Goal: Information Seeking & Learning: Check status

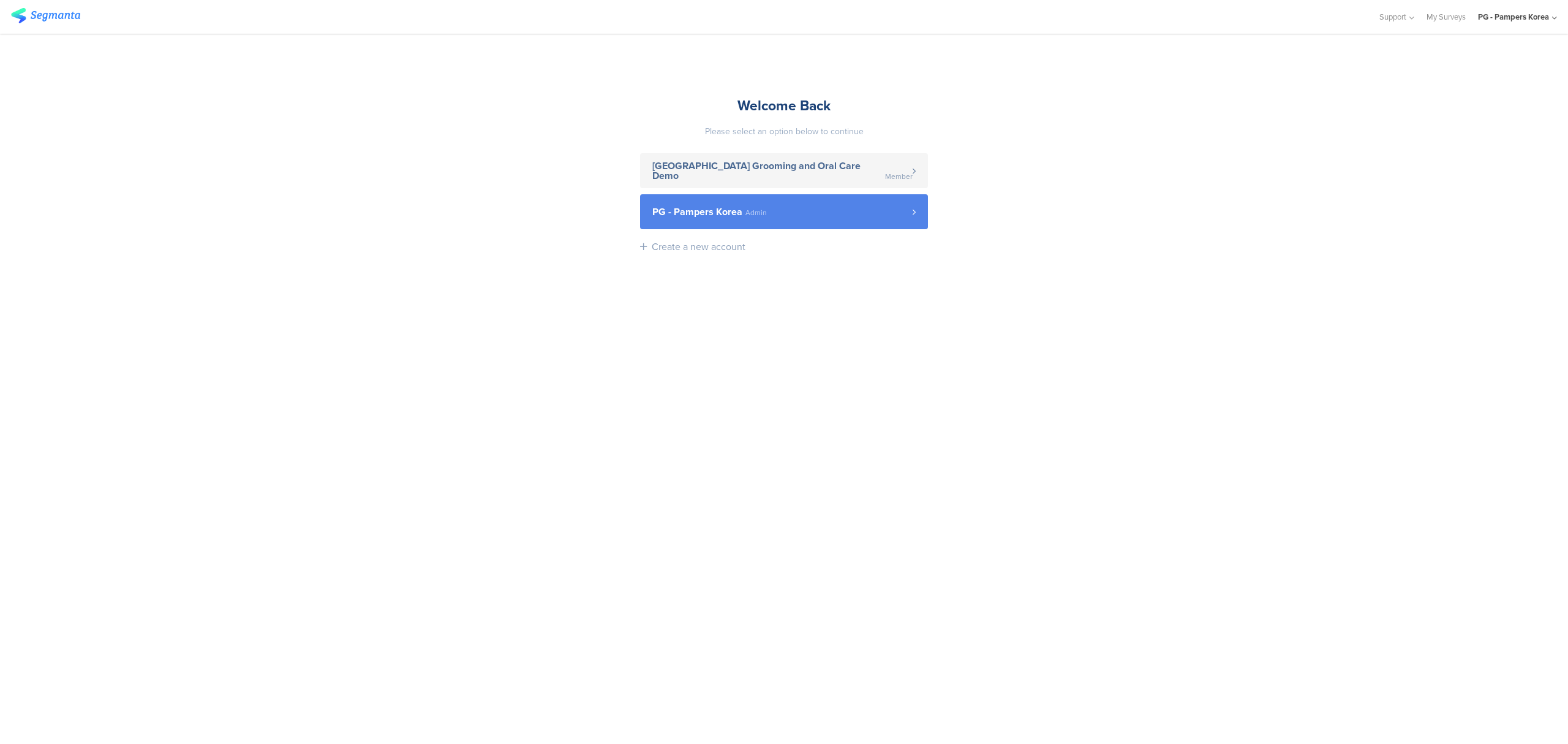
click at [695, 201] on link "PG - Pampers Korea Admin" at bounding box center [783, 212] width 288 height 35
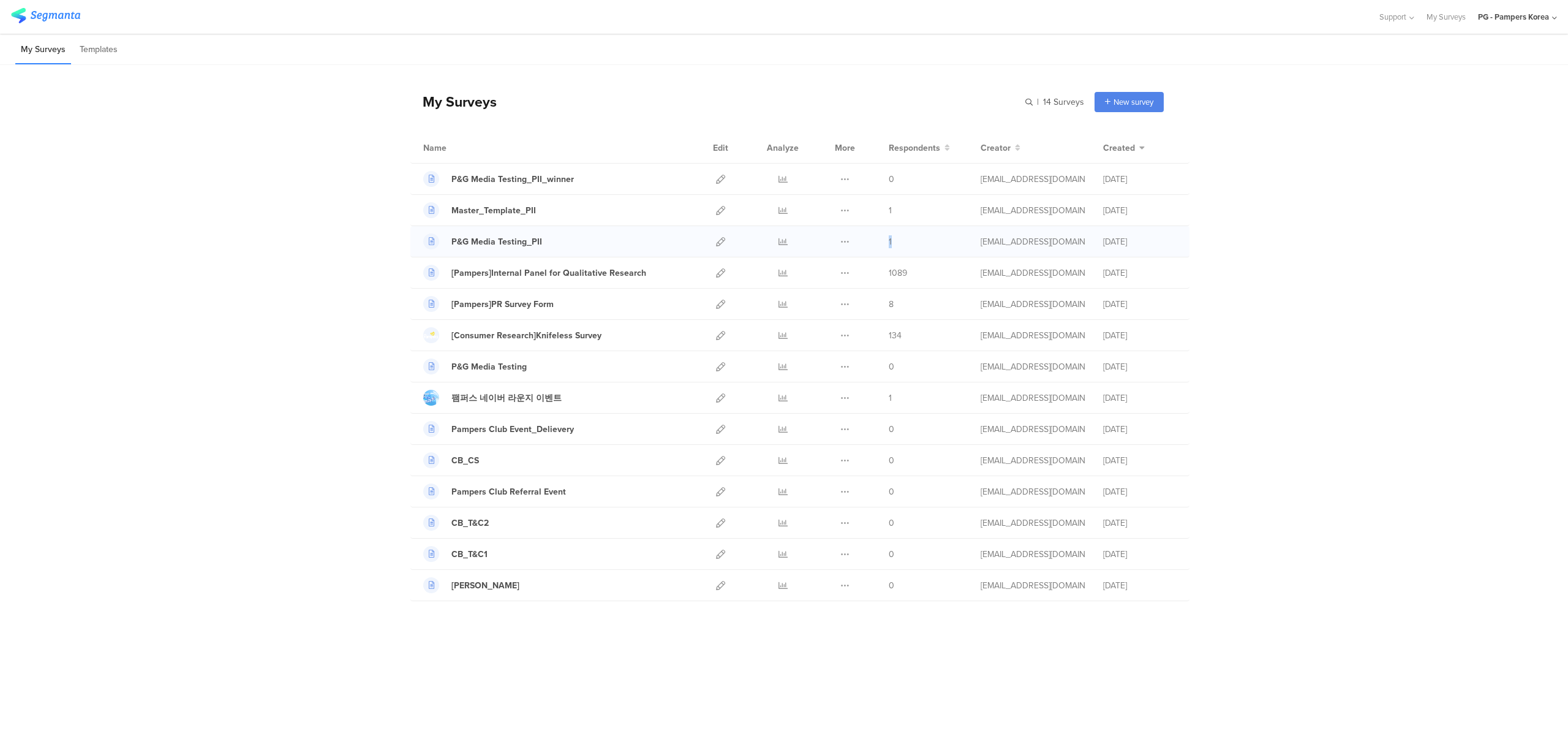
click at [885, 239] on div "P&G Media Testing_PII Duplicate 1" at bounding box center [801, 242] width 779 height 31
click at [1325, 269] on div "My Surveys | 14 Surveys New survey Start from scratch Choose from templates Nam…" at bounding box center [784, 342] width 1568 height 555
click at [779, 246] on icon at bounding box center [783, 242] width 9 height 9
click at [719, 239] on icon at bounding box center [721, 242] width 9 height 9
click at [780, 239] on icon at bounding box center [783, 242] width 9 height 9
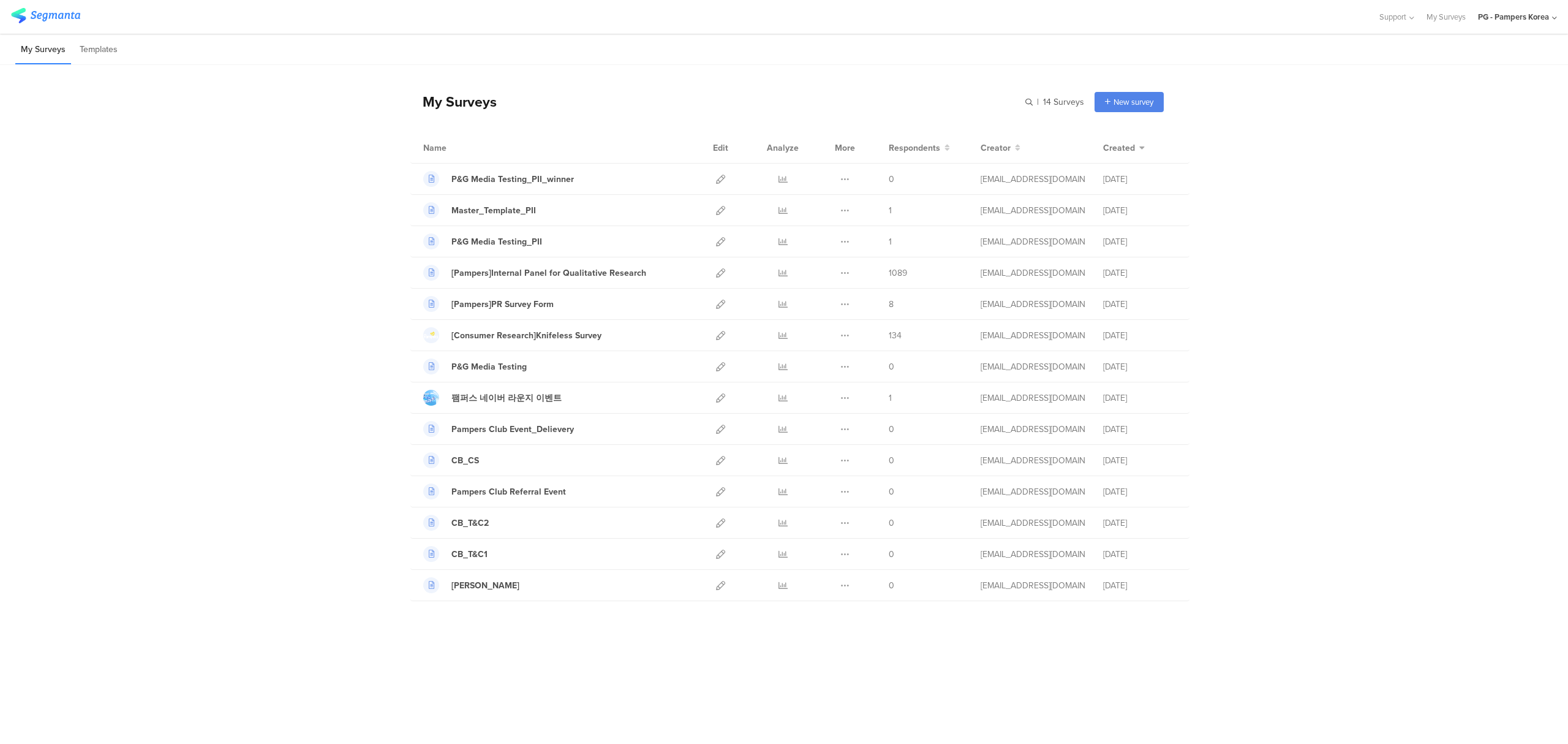
click at [1390, 302] on div "My Surveys | 14 Surveys New survey Start from scratch Choose from templates Nam…" at bounding box center [784, 342] width 1568 height 555
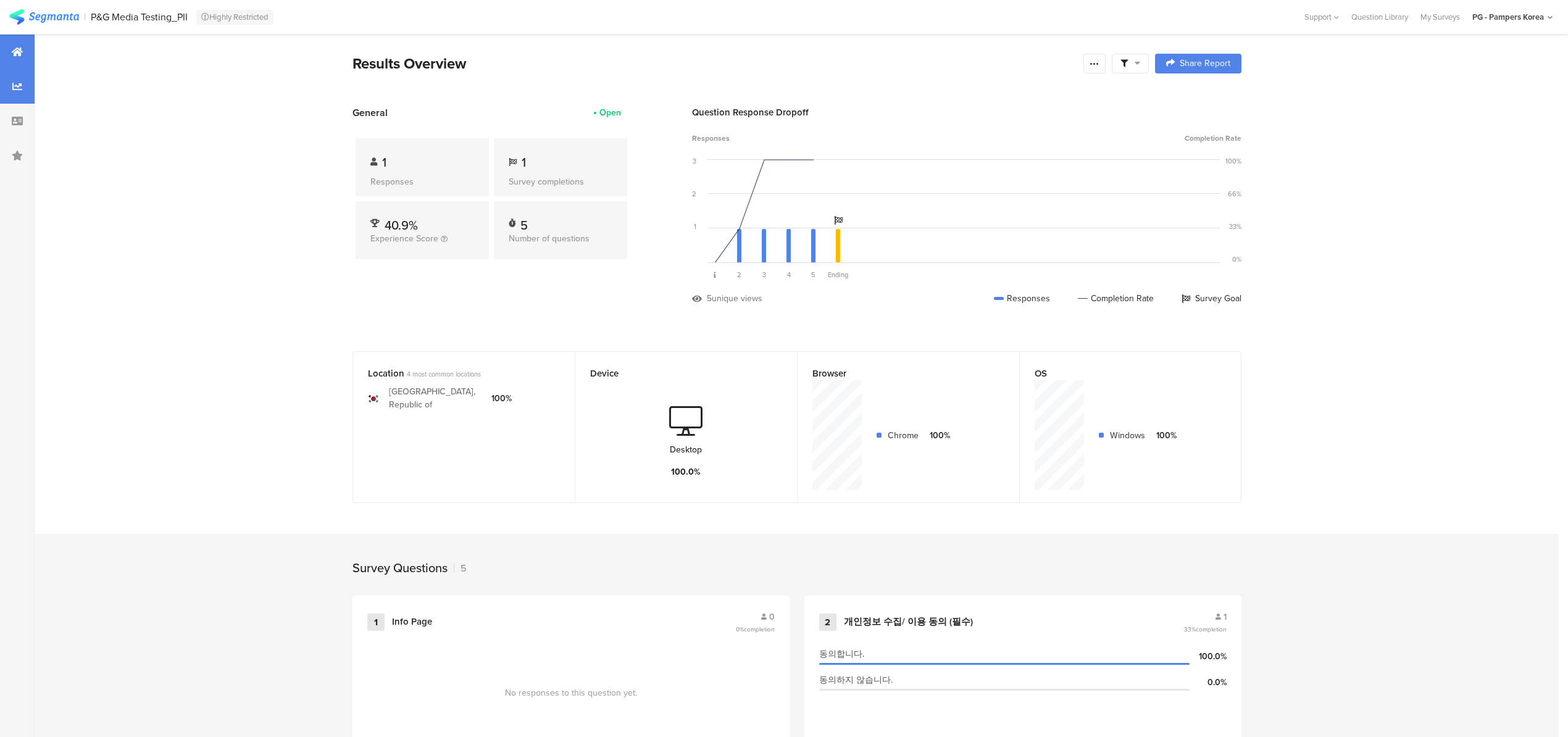
click at [12, 80] on div at bounding box center [17, 86] width 34 height 34
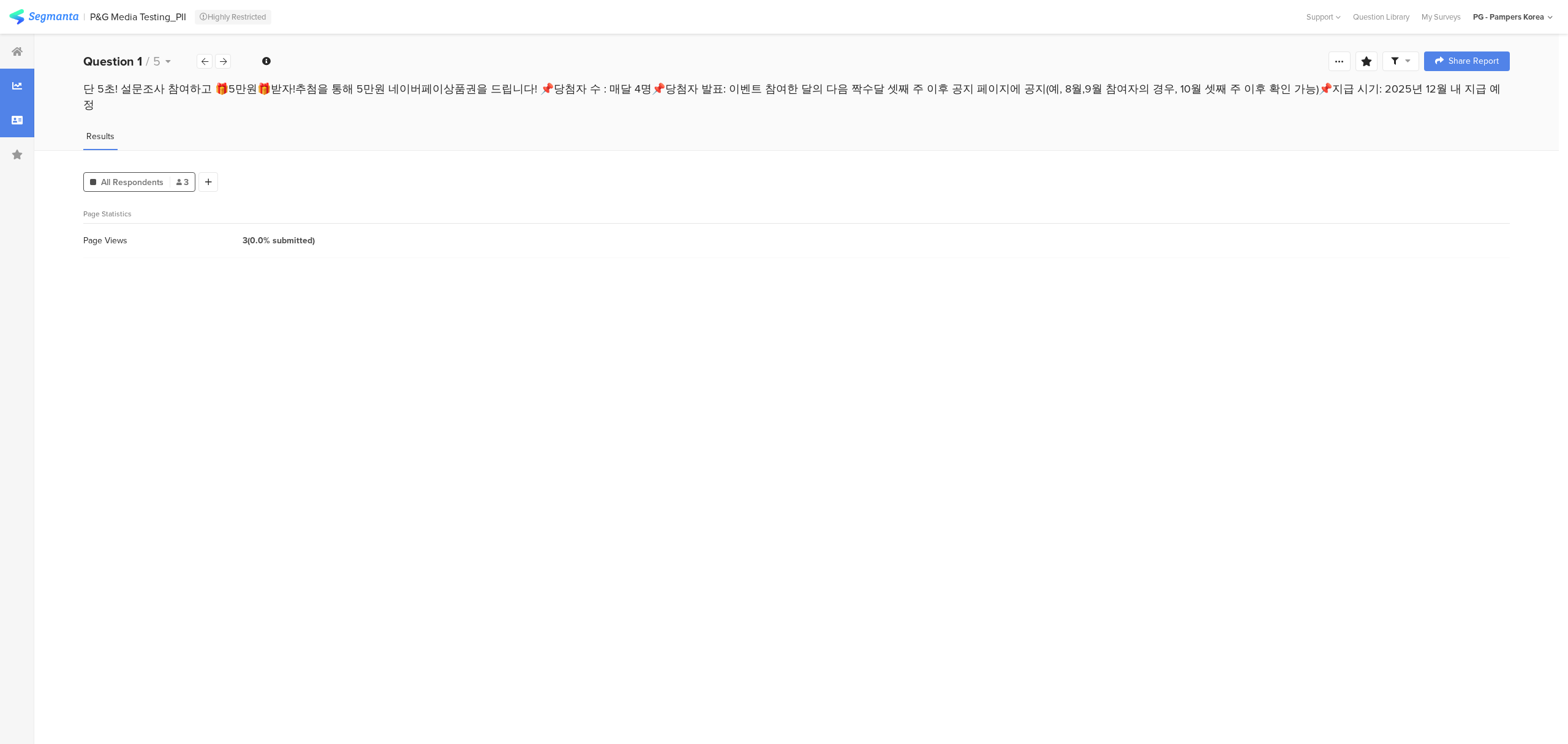
click at [13, 111] on div at bounding box center [17, 120] width 34 height 34
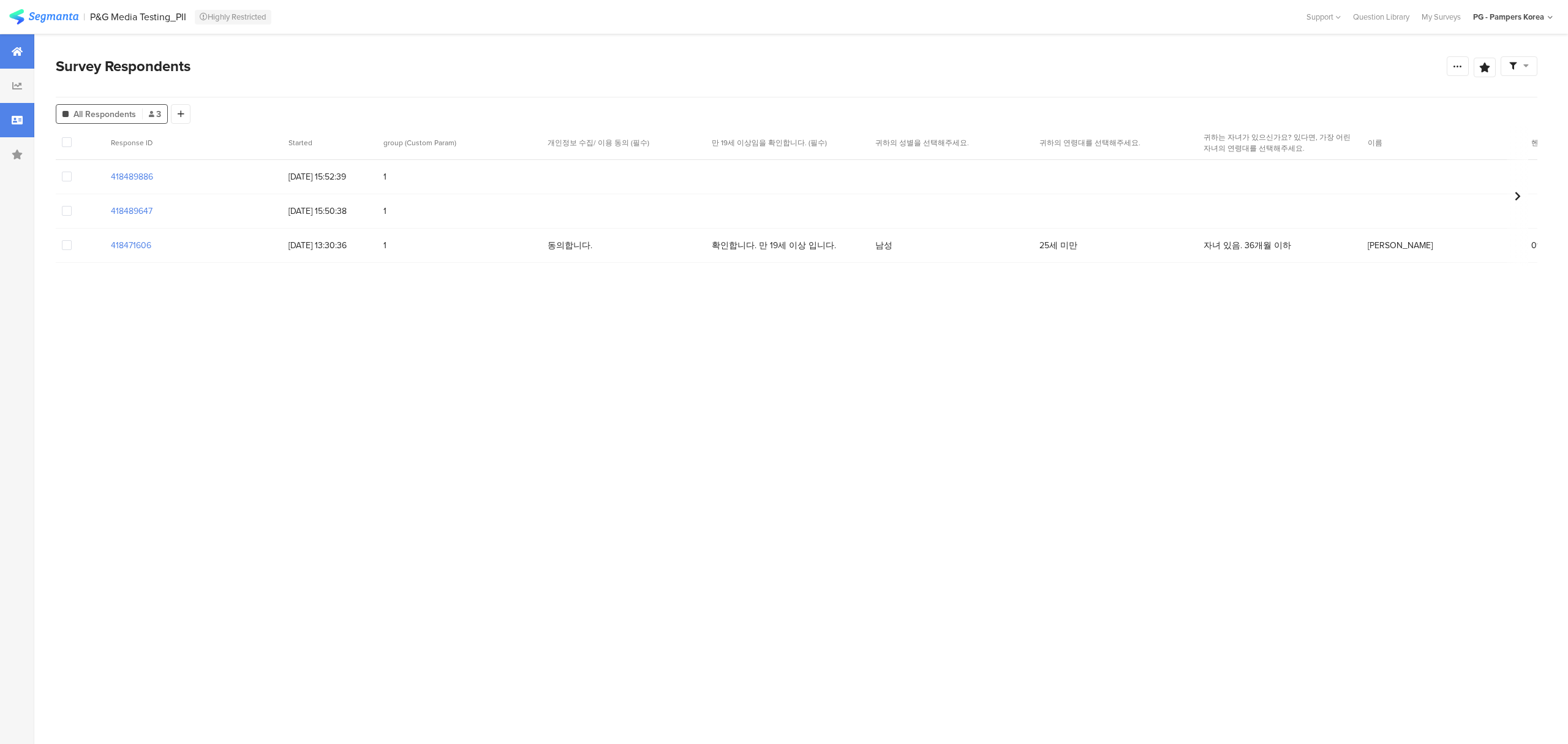
click at [12, 42] on div at bounding box center [17, 51] width 34 height 34
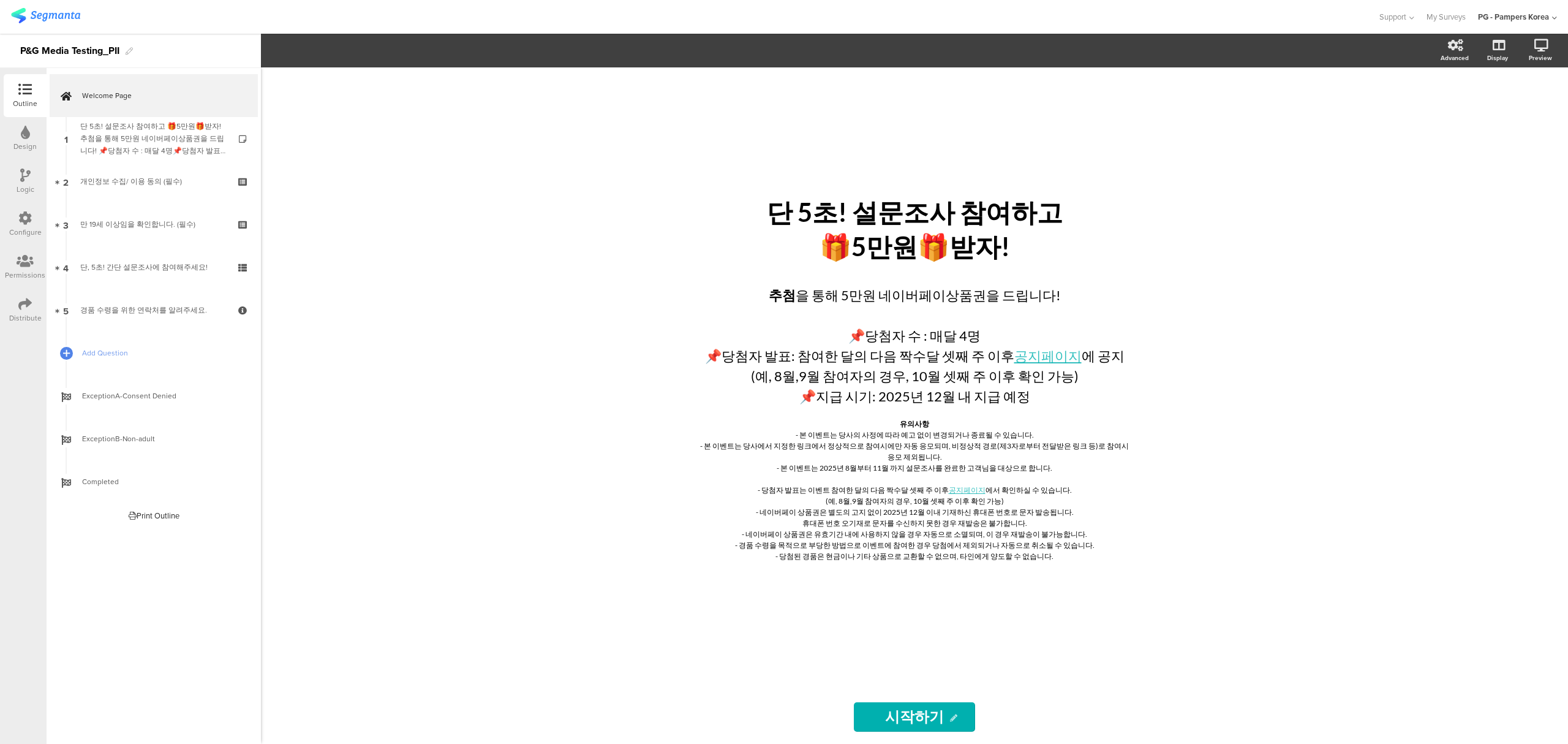
click at [19, 303] on icon at bounding box center [25, 303] width 14 height 14
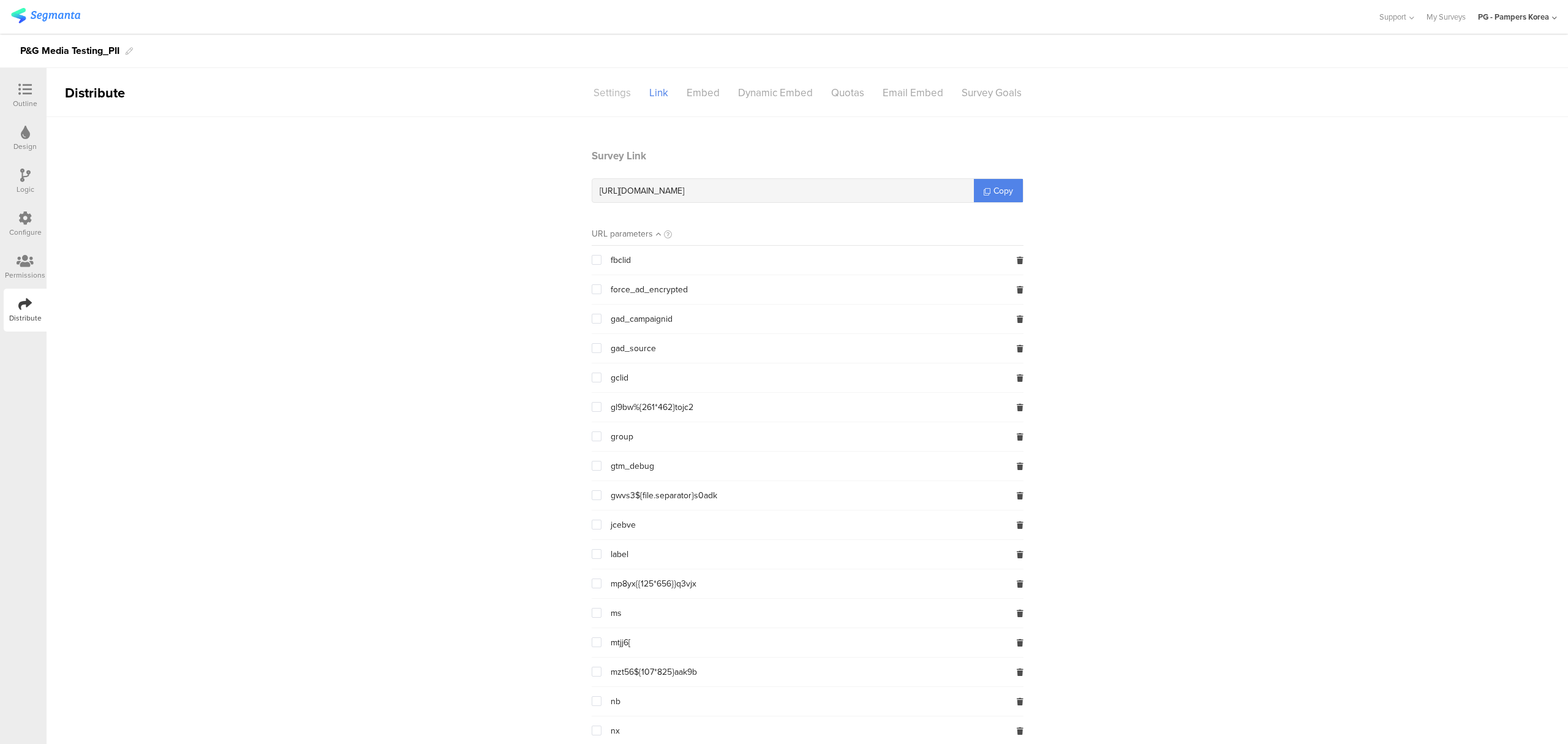
click at [616, 102] on div "Settings" at bounding box center [612, 92] width 56 height 21
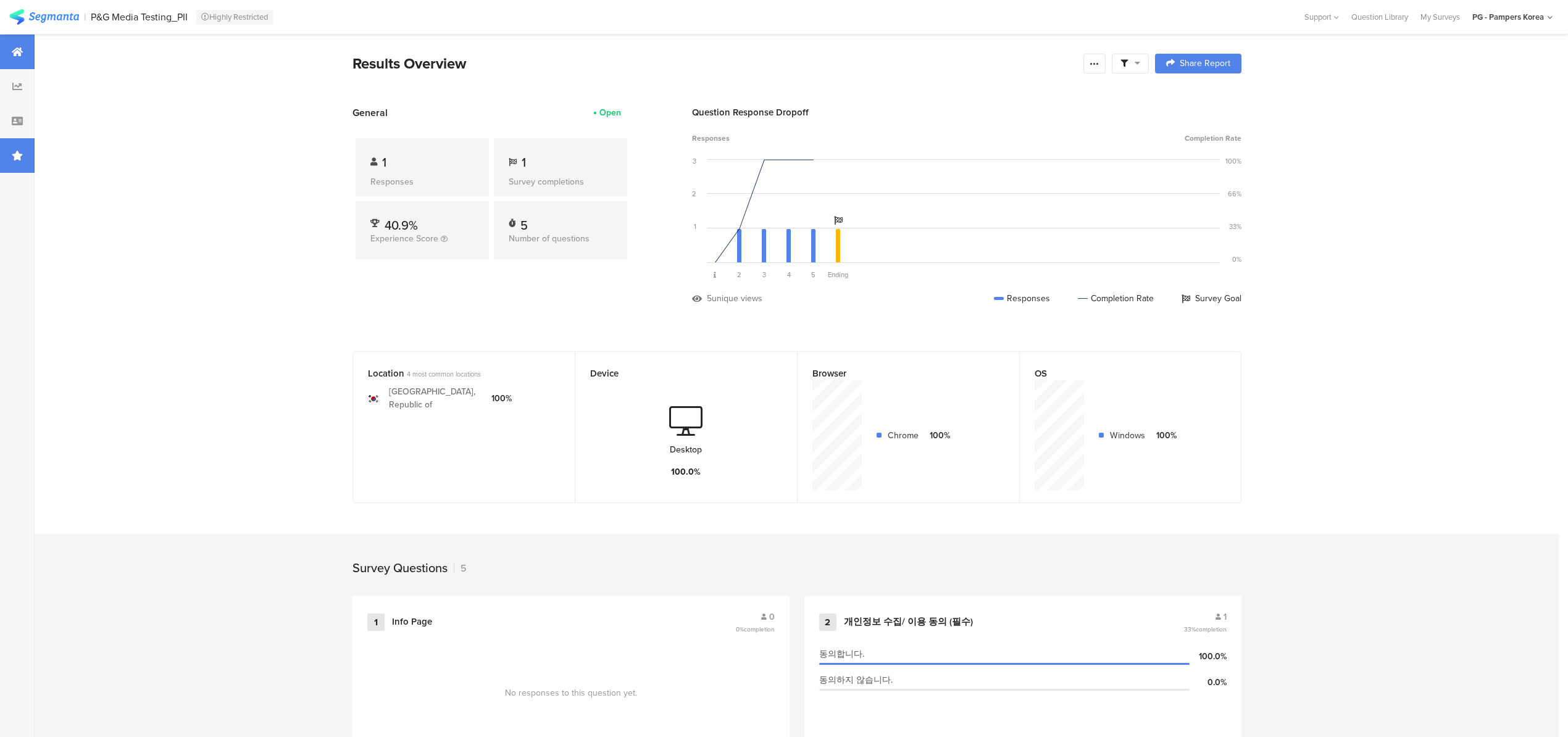
click at [21, 158] on icon at bounding box center [18, 156] width 11 height 10
click at [22, 112] on div at bounding box center [17, 120] width 34 height 34
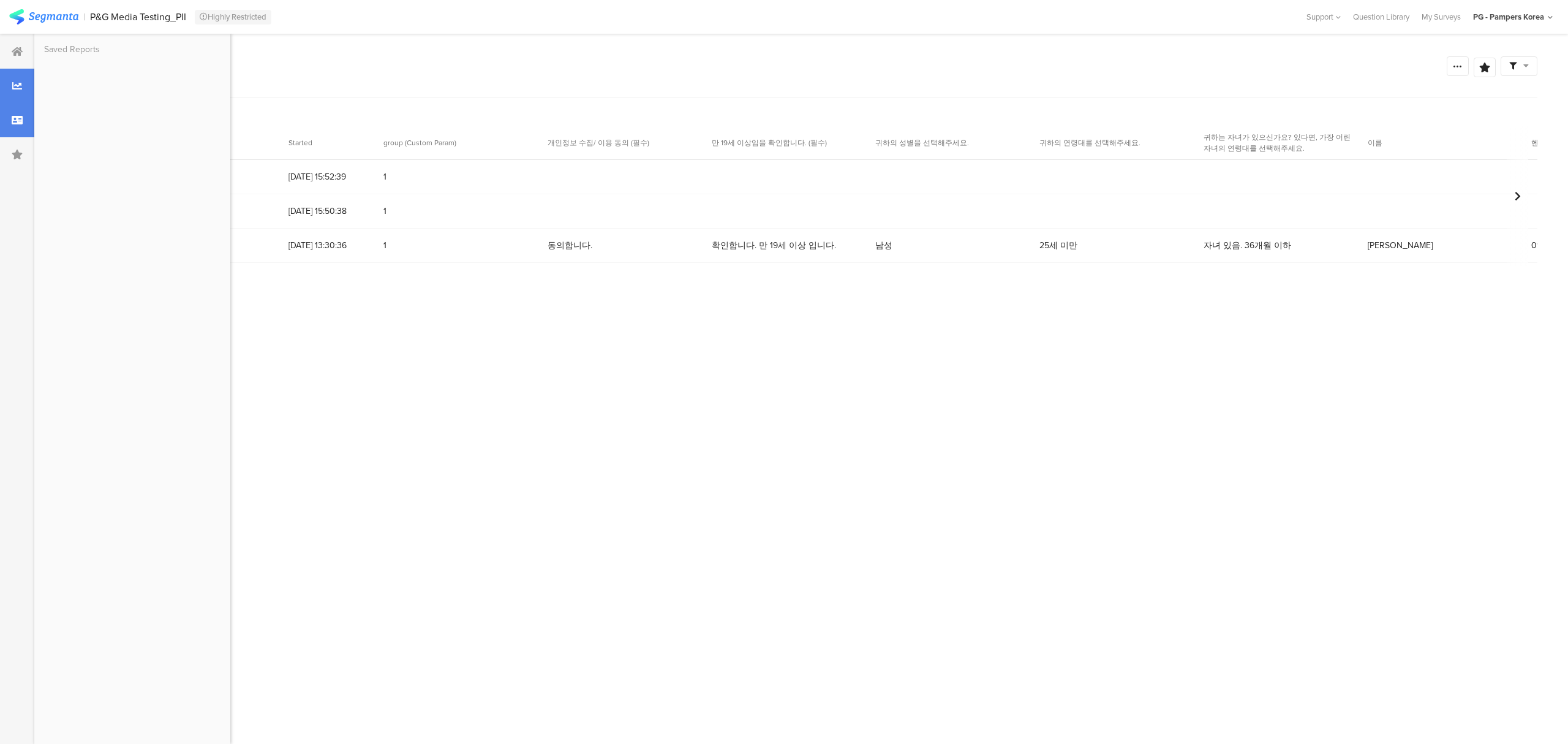
click at [8, 86] on div at bounding box center [17, 86] width 34 height 34
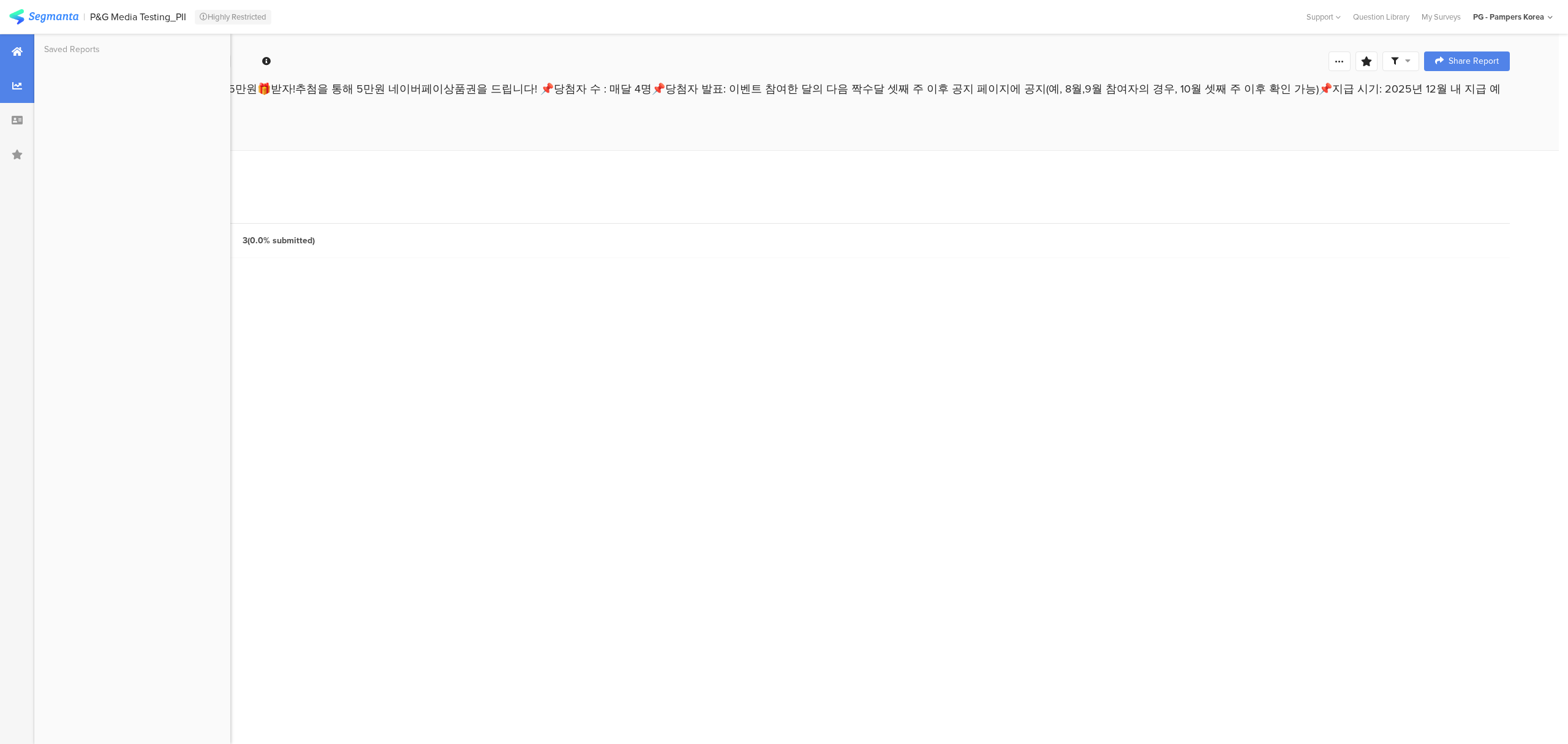
click at [23, 54] on div at bounding box center [17, 51] width 34 height 34
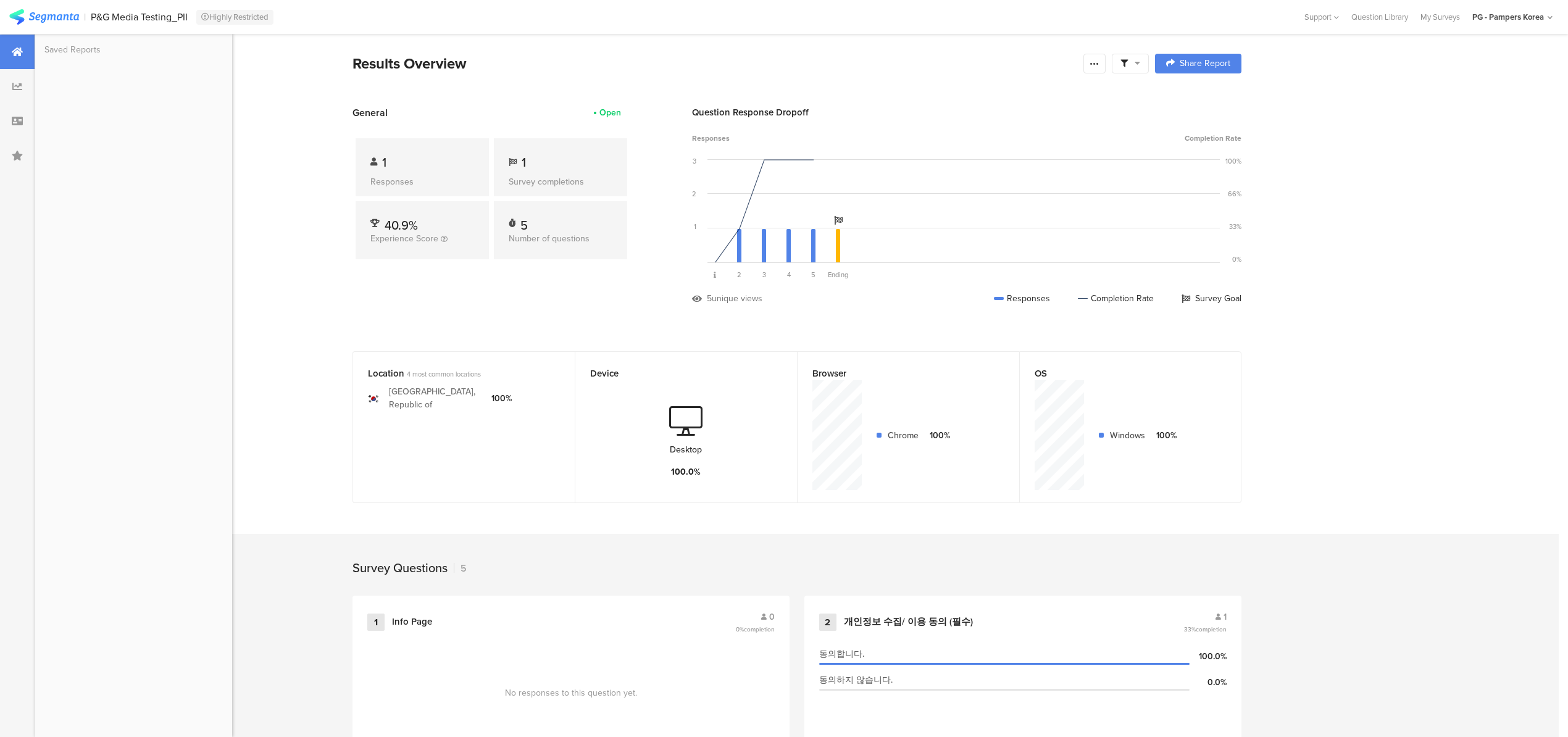
click at [1136, 70] on div at bounding box center [1130, 63] width 37 height 19
click at [23, 101] on div at bounding box center [17, 86] width 34 height 34
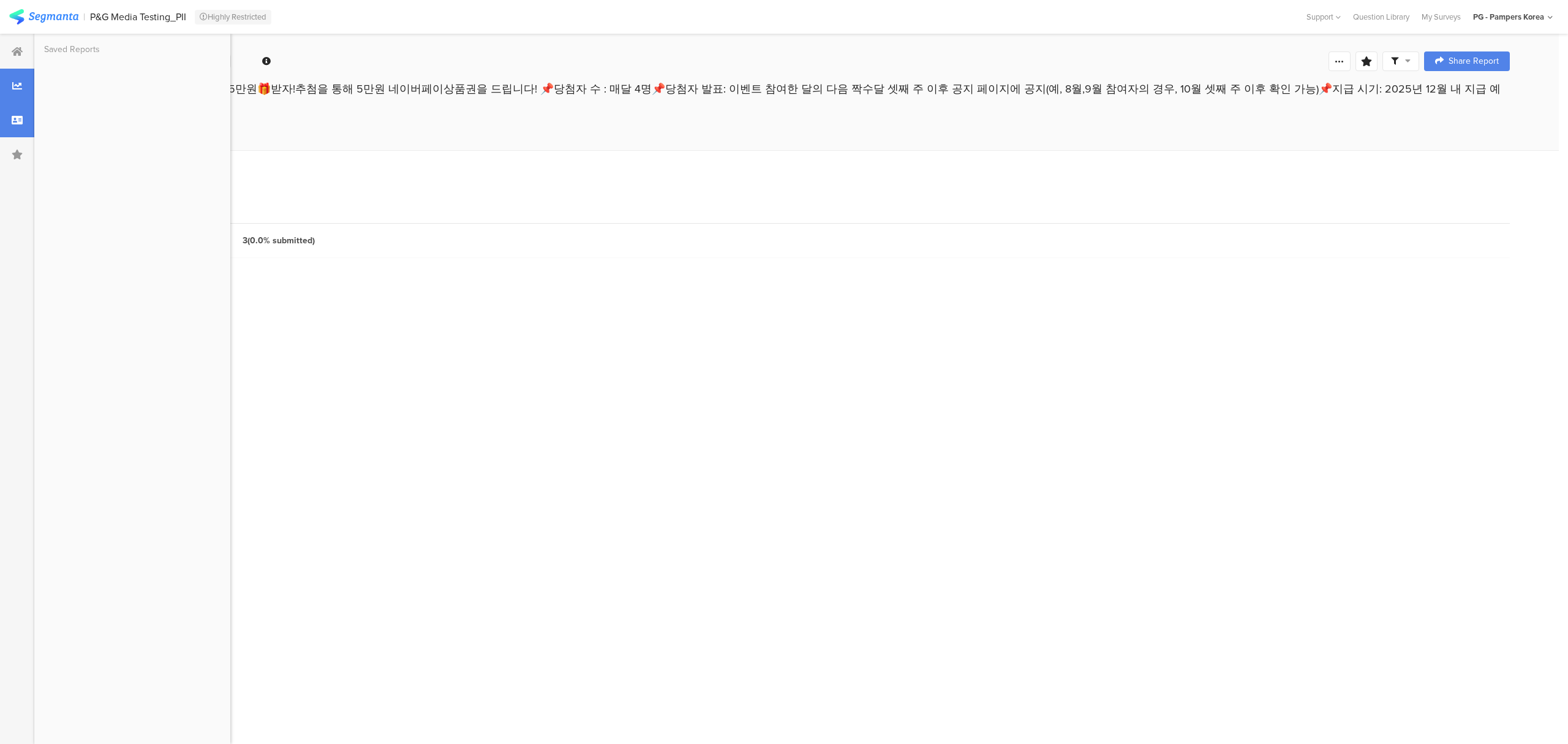
click at [19, 118] on icon at bounding box center [17, 120] width 11 height 10
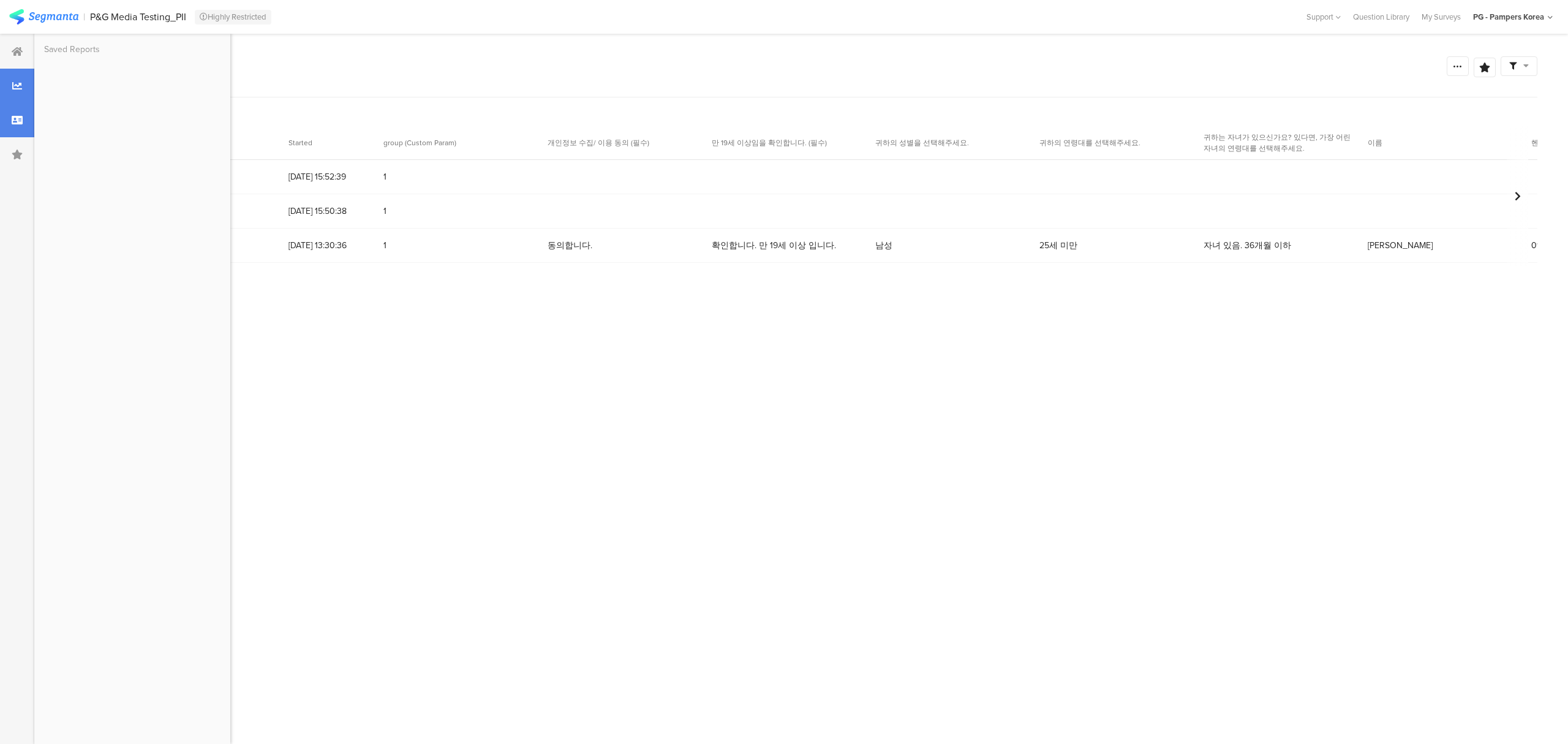
click at [20, 97] on div at bounding box center [17, 86] width 34 height 34
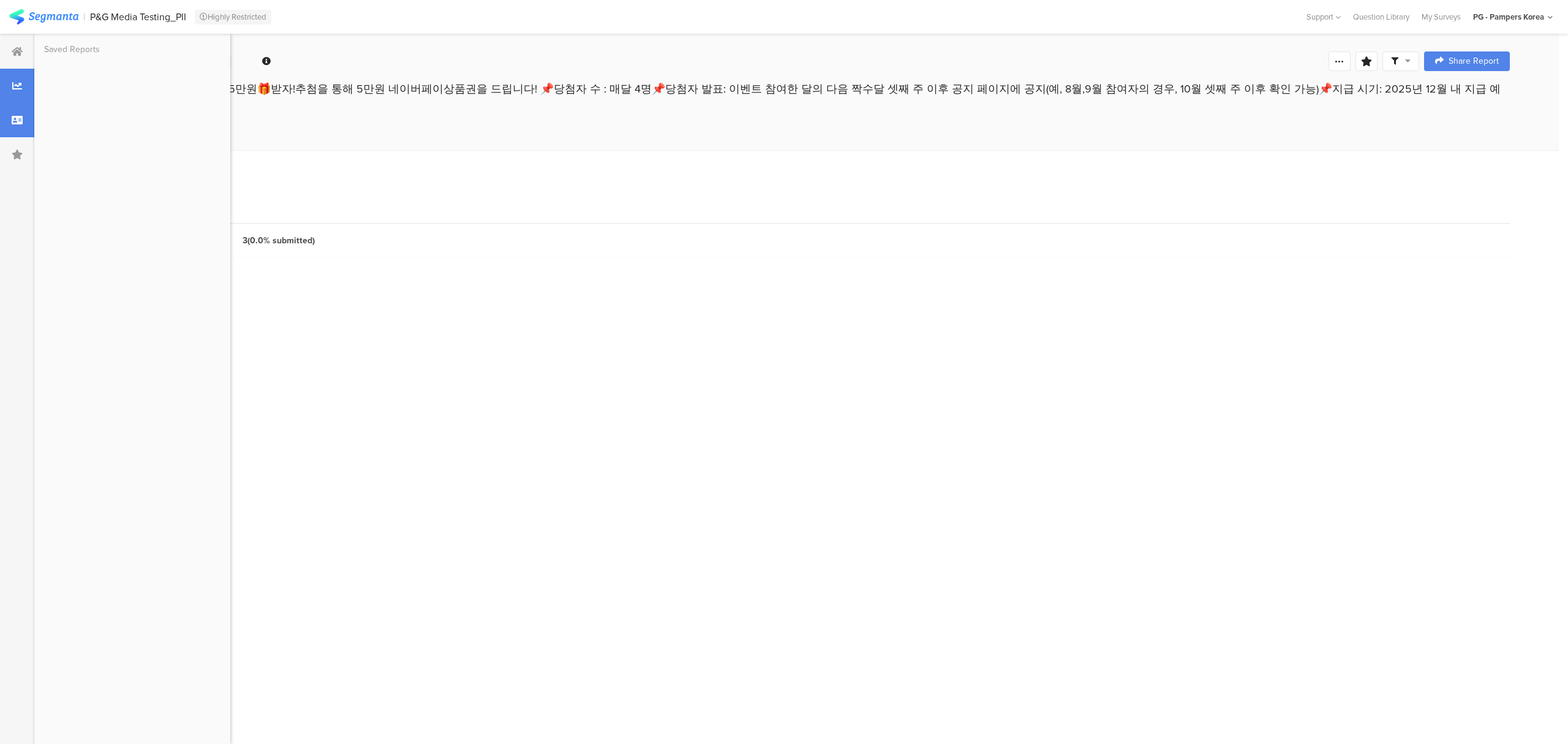
click at [15, 122] on icon at bounding box center [17, 120] width 11 height 10
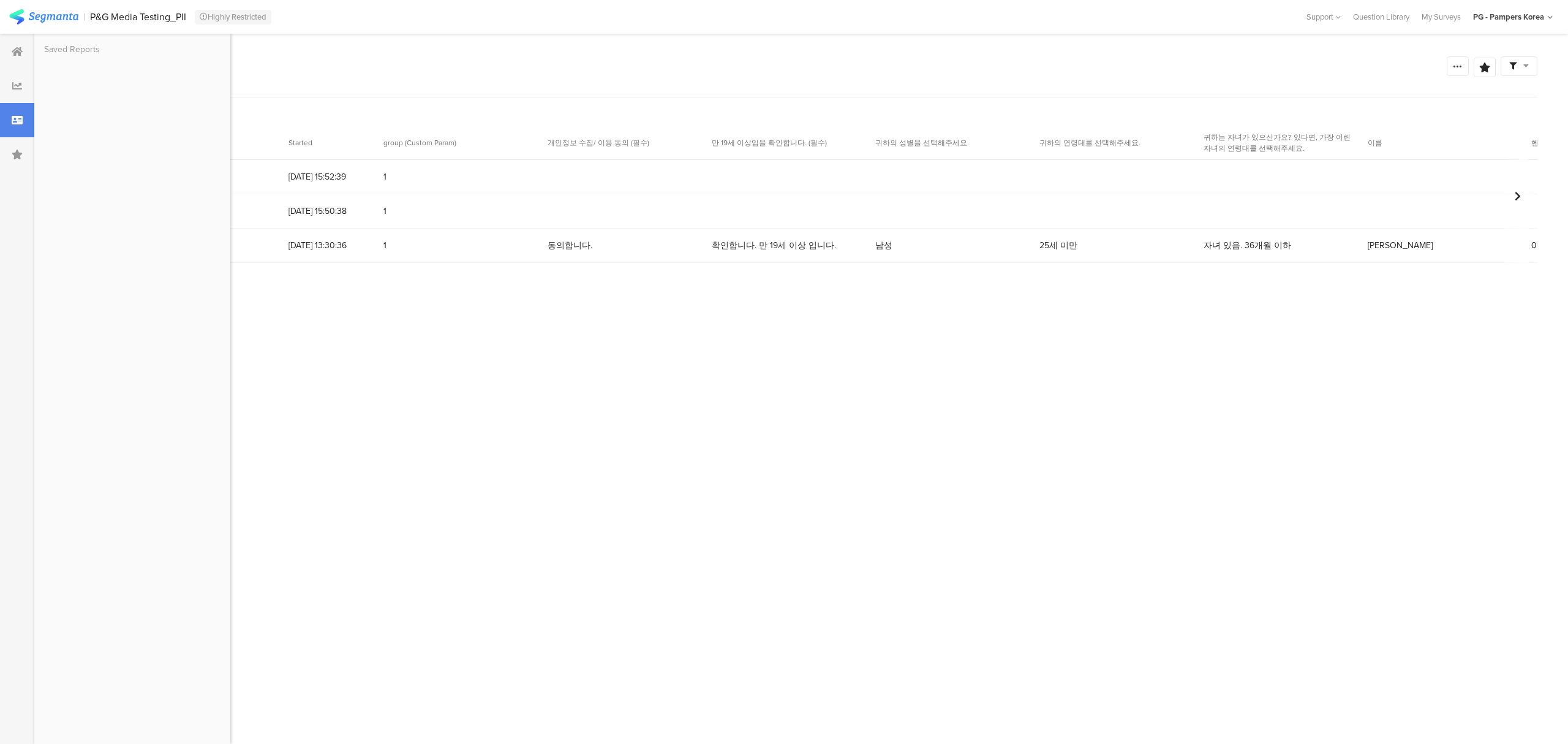
click at [1523, 212] on div at bounding box center [1517, 196] width 21 height 141
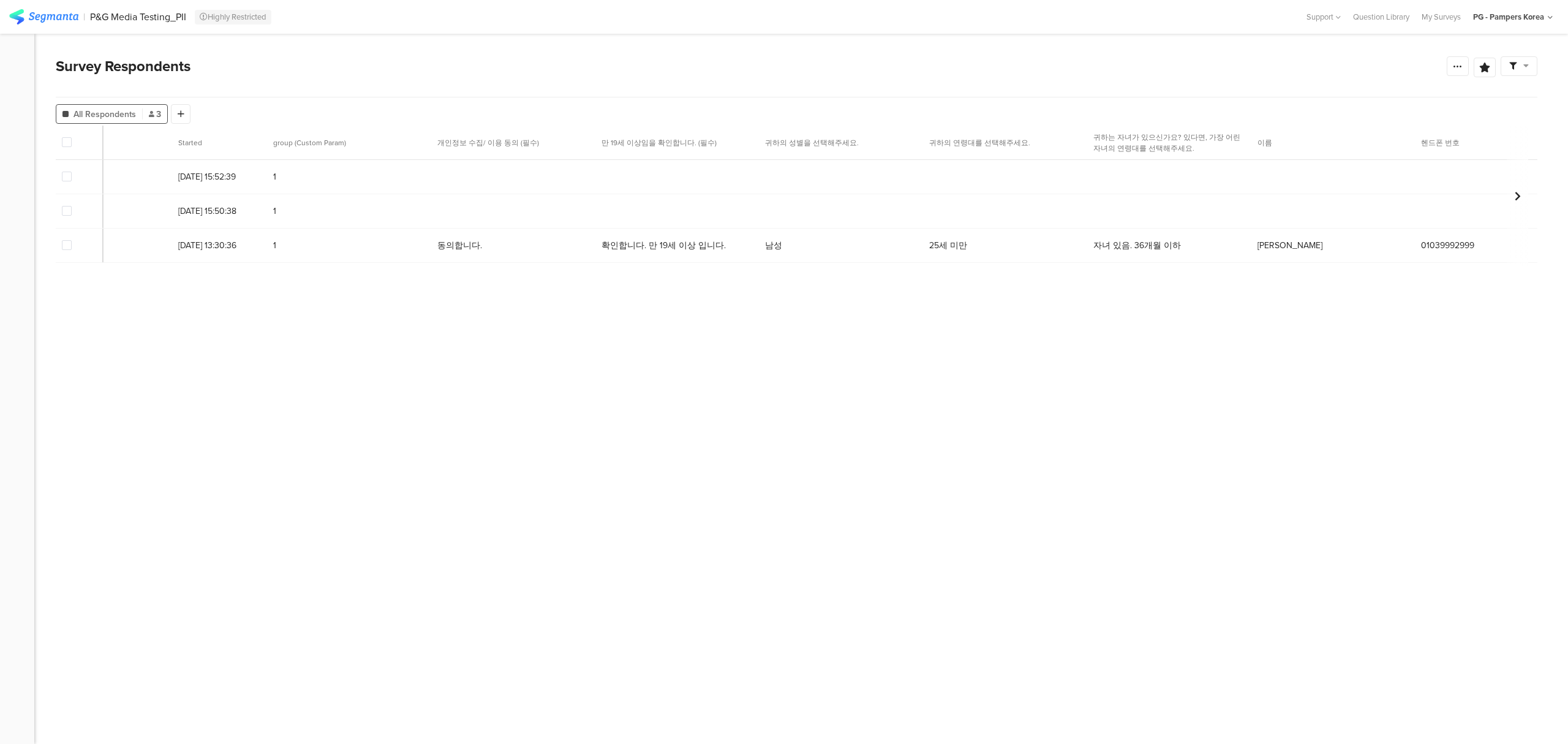
click at [1523, 209] on div at bounding box center [1517, 196] width 21 height 141
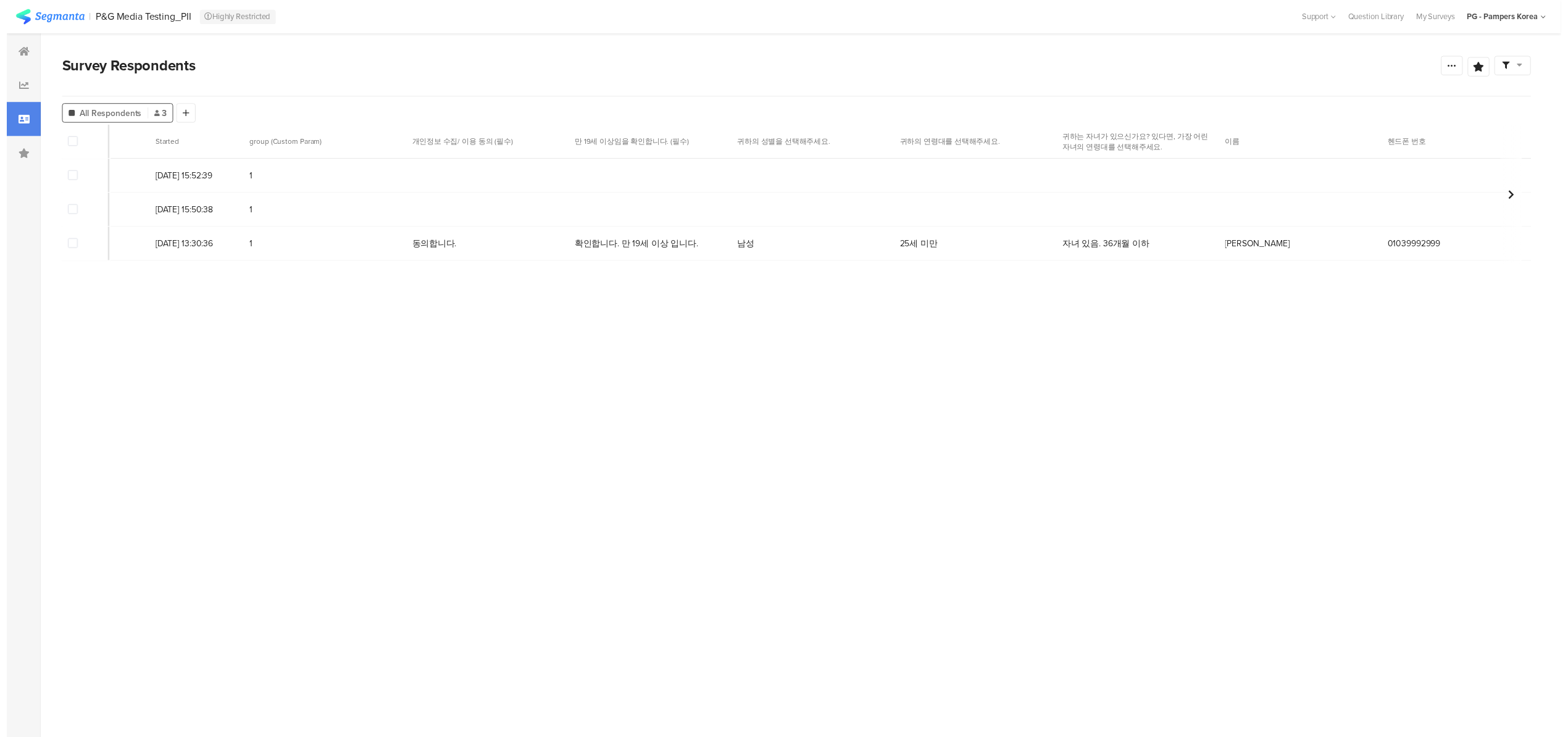
scroll to position [0, 156]
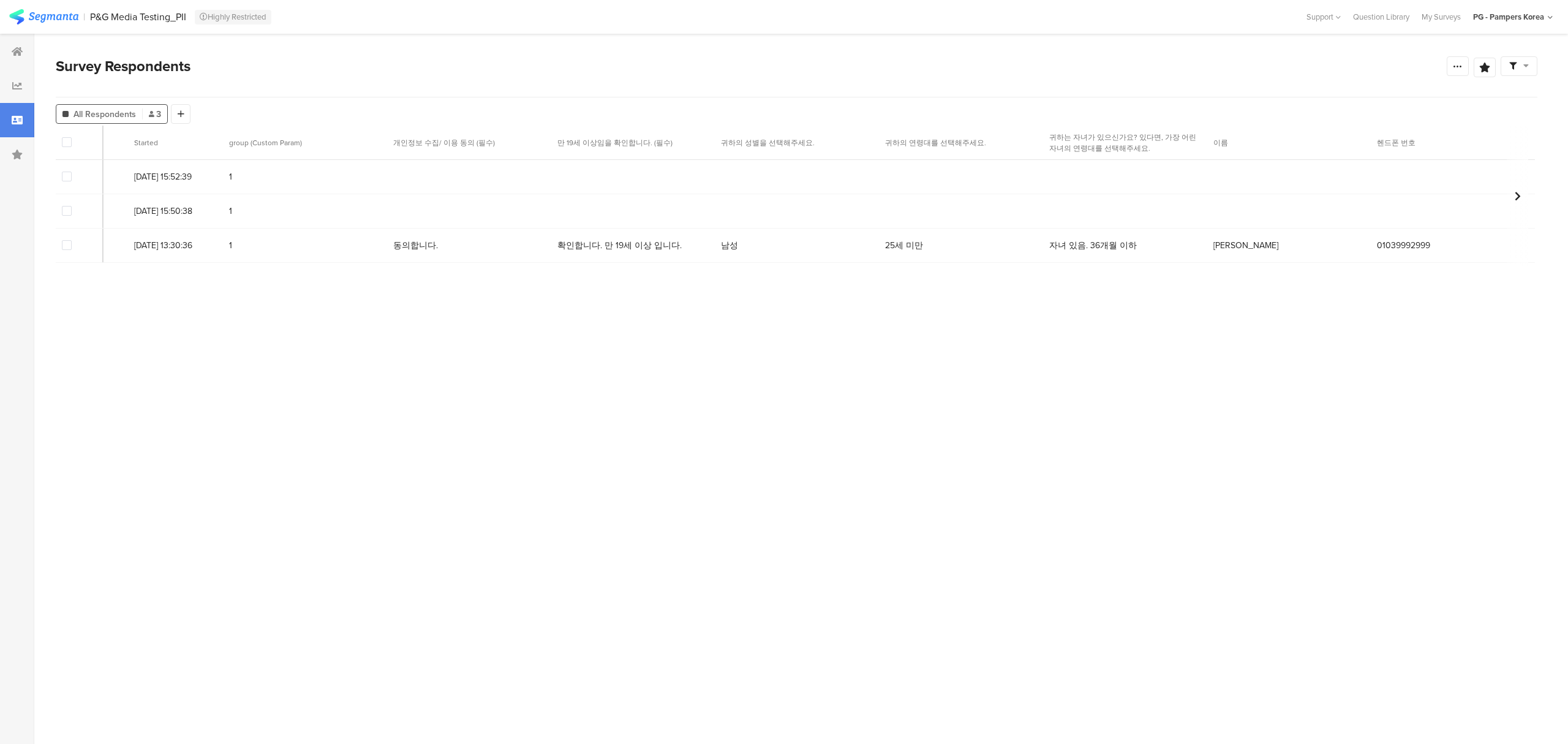
click at [1523, 209] on div "Response ID Started group (Custom Param) 개인정보 수집/ 이용 동의 (필수) 만 19세 이상임을 확인합니다. …" at bounding box center [797, 200] width 1482 height 150
click at [1523, 209] on div at bounding box center [1453, 211] width 165 height 12
click at [607, 310] on section "Response ID Started group (Custom Param) 개인정보 수집/ 이용 동의 (필수) 만 19세 이상임을 확인합니다. …" at bounding box center [797, 421] width 1482 height 590
click at [18, 60] on div at bounding box center [17, 51] width 34 height 34
